Goal: Task Accomplishment & Management: Manage account settings

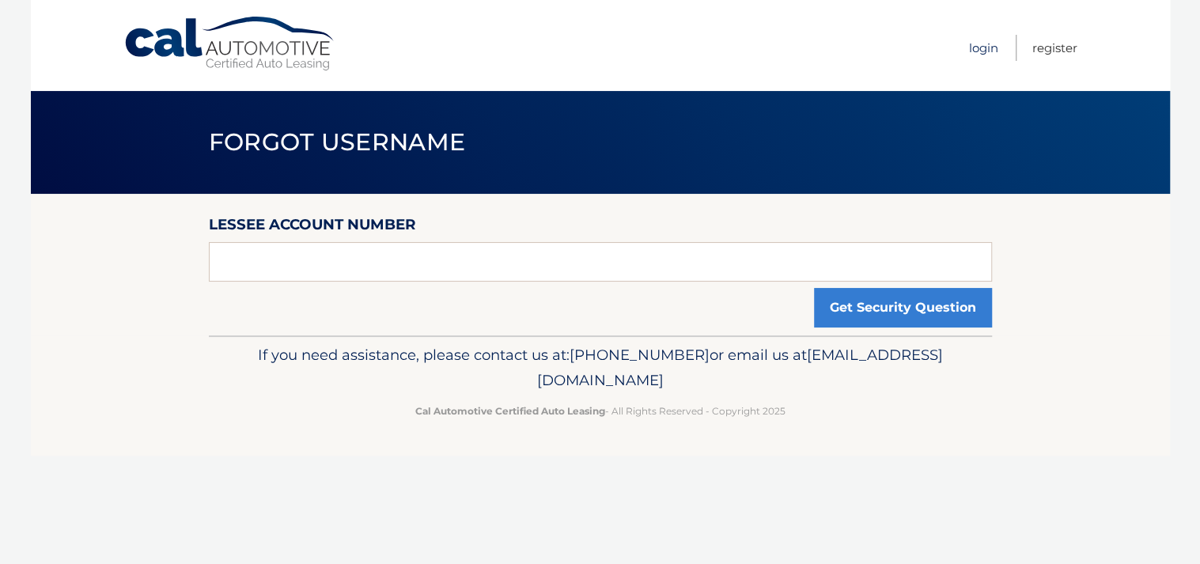
click at [986, 47] on link "Login" at bounding box center [983, 48] width 29 height 26
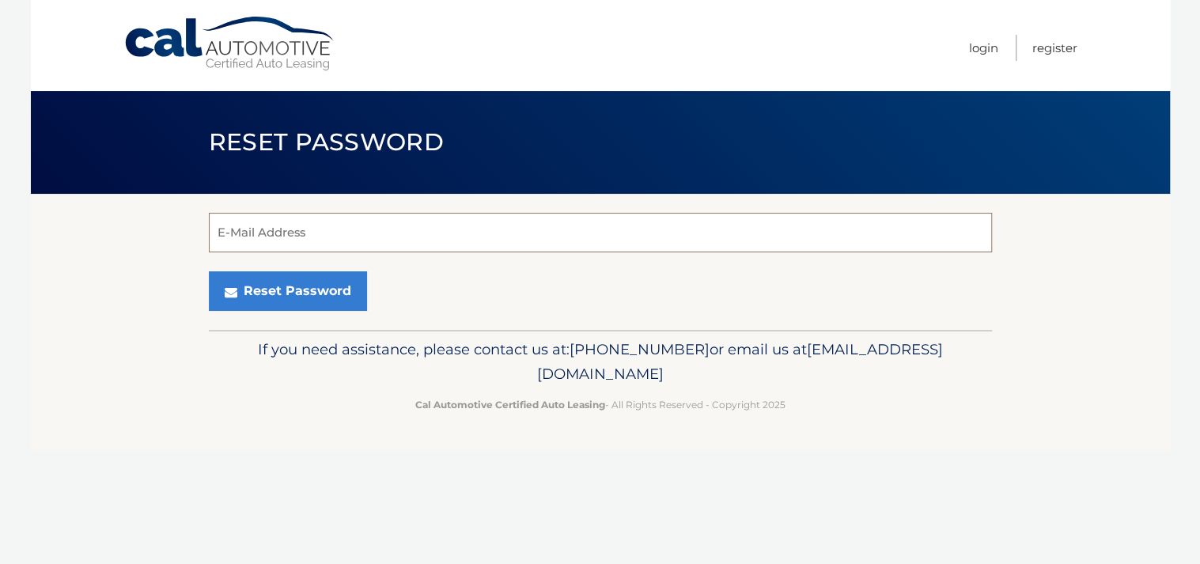
click at [246, 236] on input "E-Mail Address" at bounding box center [600, 233] width 783 height 40
type input "[EMAIL_ADDRESS][DOMAIN_NAME]"
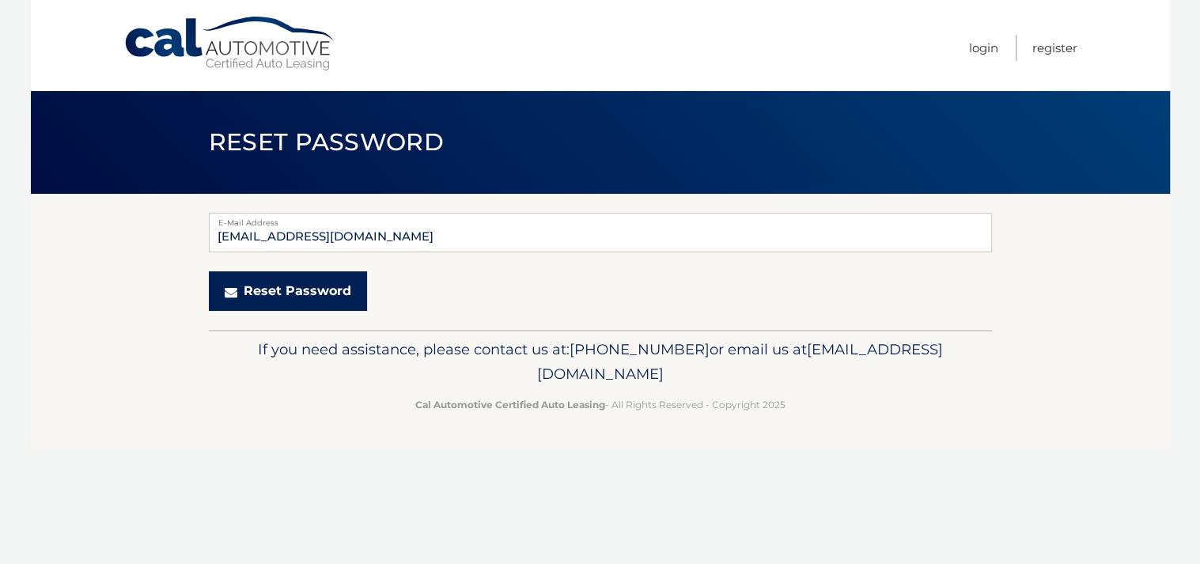
click at [294, 295] on button "Reset Password" at bounding box center [288, 291] width 158 height 40
